Goal: Information Seeking & Learning: Learn about a topic

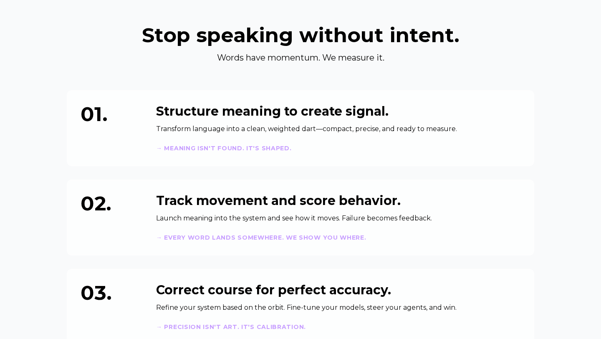
scroll to position [330, 0]
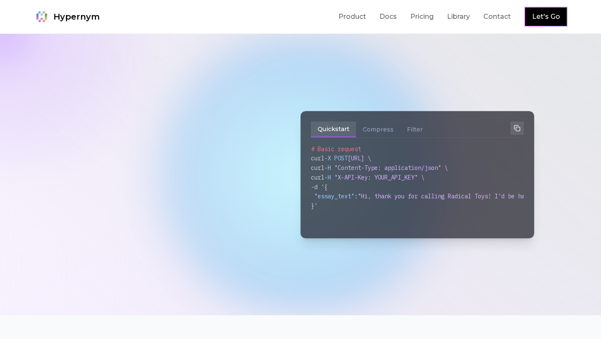
scroll to position [347, 0]
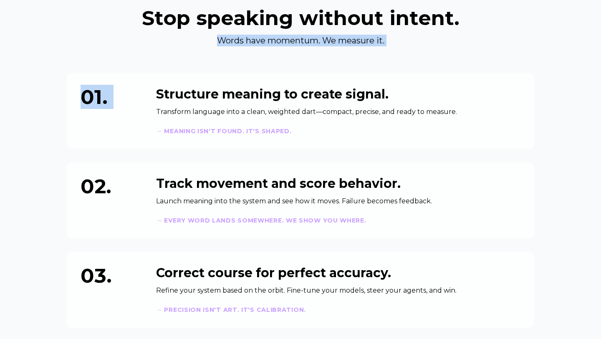
drag, startPoint x: 242, startPoint y: 43, endPoint x: 418, endPoint y: 50, distance: 175.8
click at [418, 50] on div "Stop speaking without intent. Words have momentum. We measure it. 01. Structure…" at bounding box center [300, 168] width 481 height 320
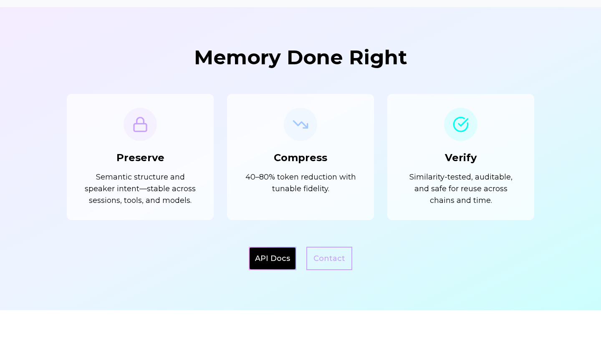
scroll to position [0, 0]
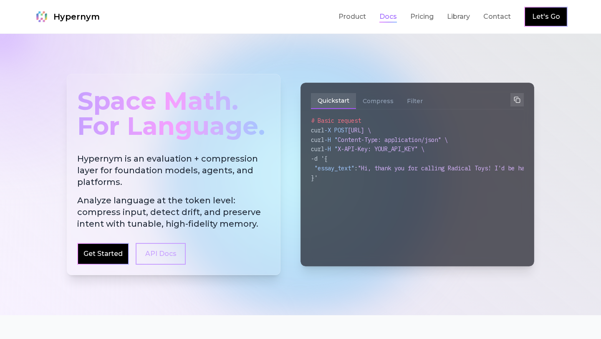
click at [388, 20] on link "Docs" at bounding box center [388, 17] width 18 height 10
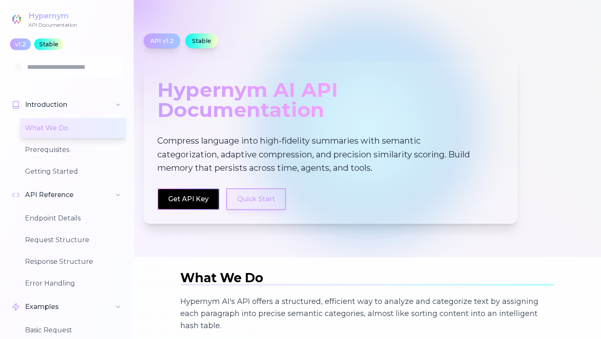
click at [247, 200] on button "Quick Start" at bounding box center [256, 199] width 60 height 22
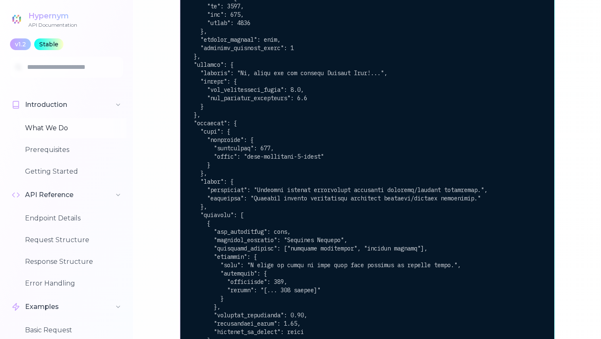
click at [63, 130] on button "What We Do" at bounding box center [73, 128] width 106 height 20
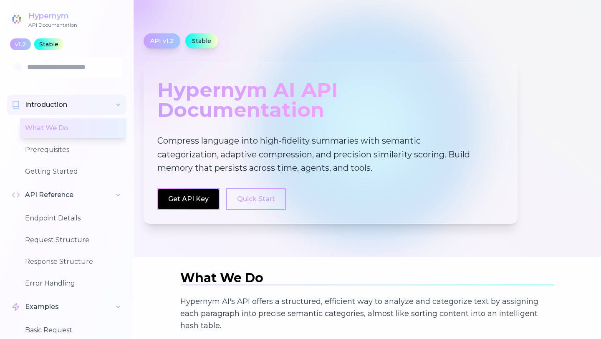
click at [40, 105] on span "Introduction" at bounding box center [46, 105] width 42 height 10
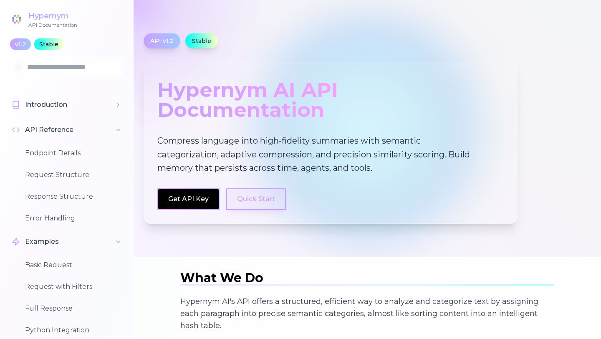
click at [271, 192] on button "Quick Start" at bounding box center [256, 199] width 60 height 22
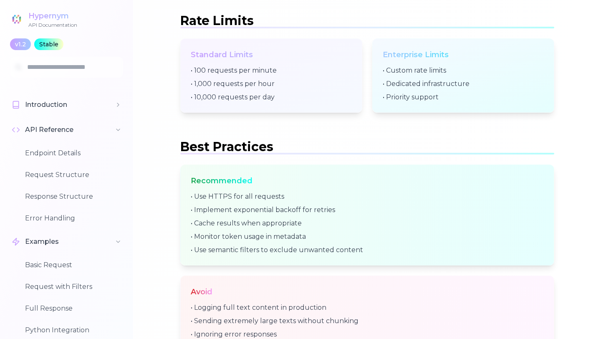
scroll to position [3244, 0]
